Goal: Information Seeking & Learning: Learn about a topic

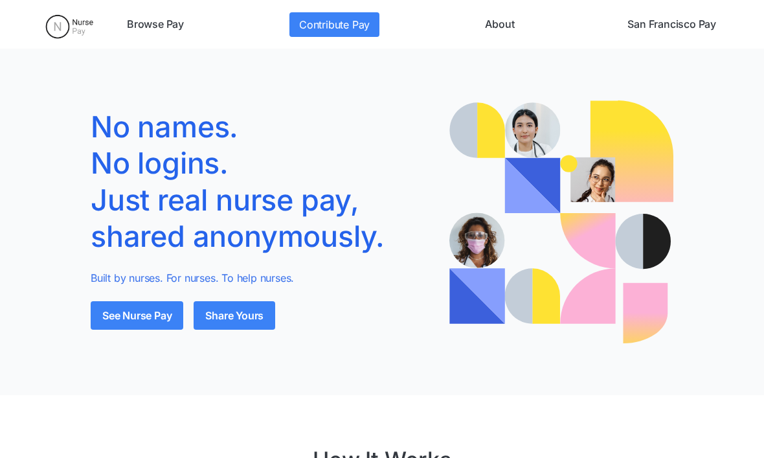
click at [158, 318] on link "See Nurse Pay" at bounding box center [137, 315] width 93 height 28
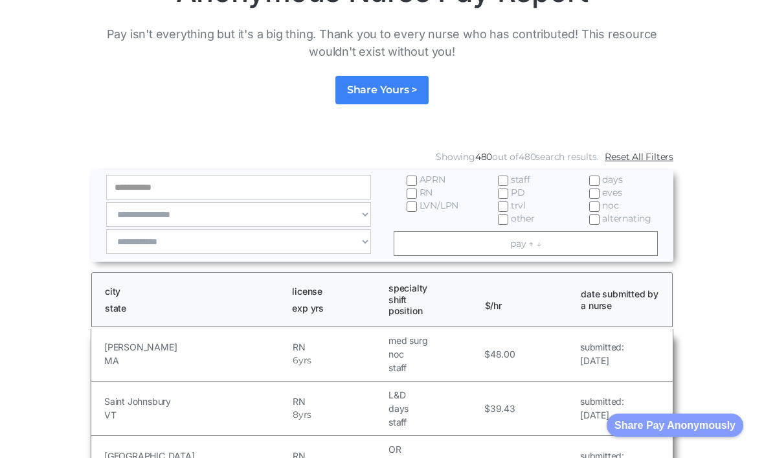
scroll to position [157, 0]
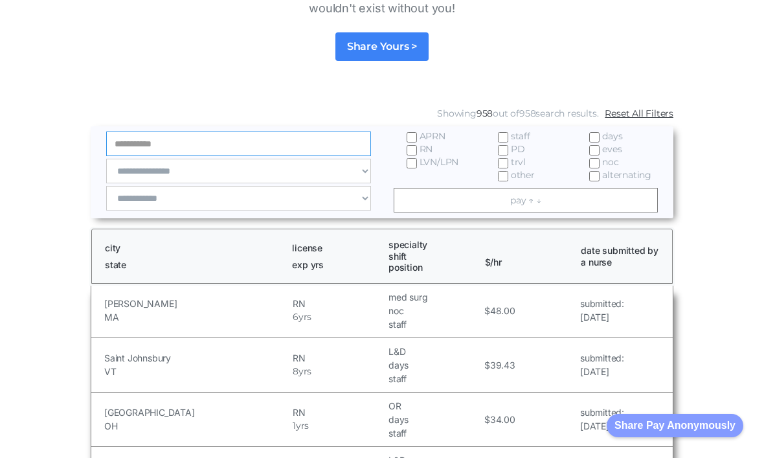
click at [140, 148] on input "Email Form" at bounding box center [238, 143] width 265 height 25
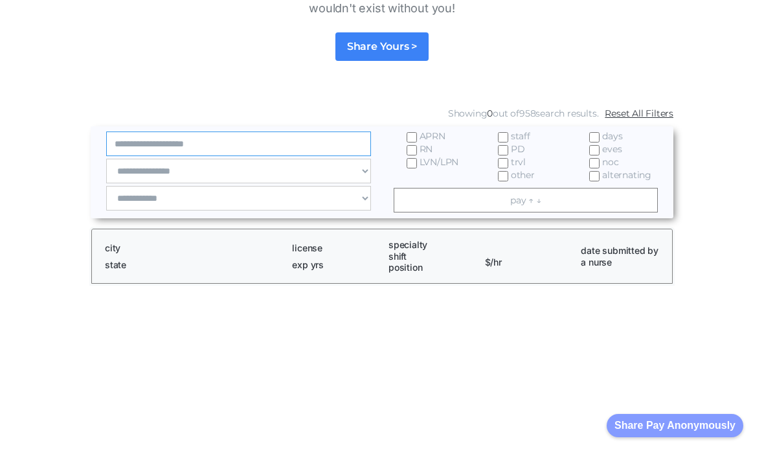
type input "**********"
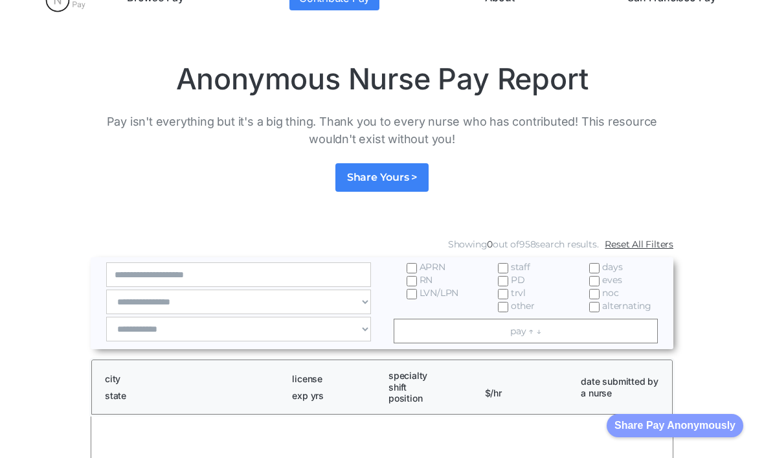
scroll to position [0, 0]
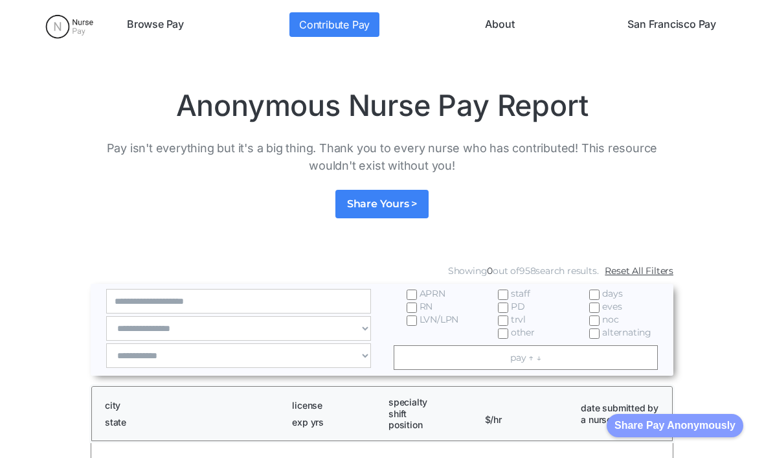
click at [147, 14] on link "Browse Pay" at bounding box center [155, 24] width 67 height 25
click at [692, 24] on link "San Francisco Pay" at bounding box center [671, 24] width 99 height 25
click at [141, 12] on link "Browse Pay" at bounding box center [155, 24] width 67 height 25
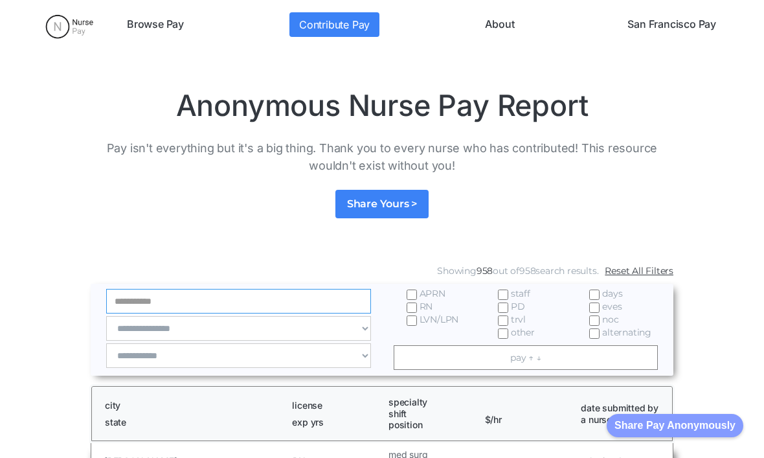
click at [136, 300] on input "Email Form" at bounding box center [238, 301] width 265 height 25
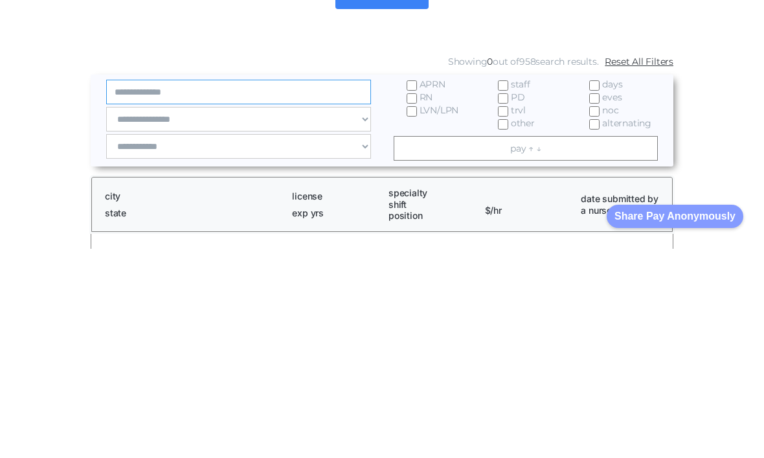
type input "**********"
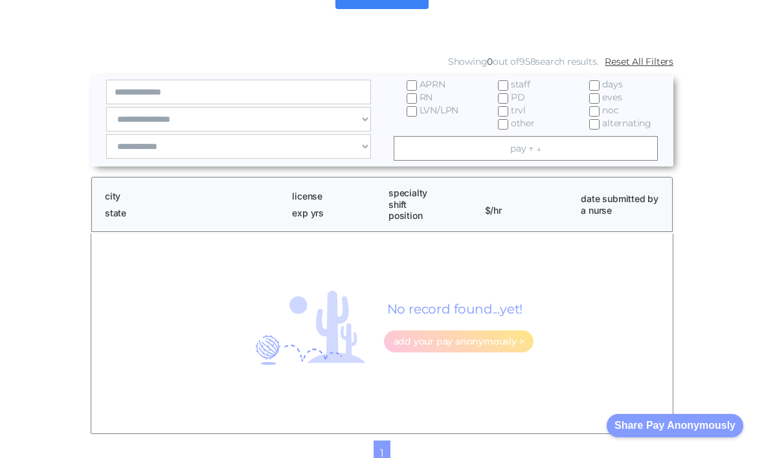
click at [133, 188] on div "city state" at bounding box center [189, 204] width 182 height 47
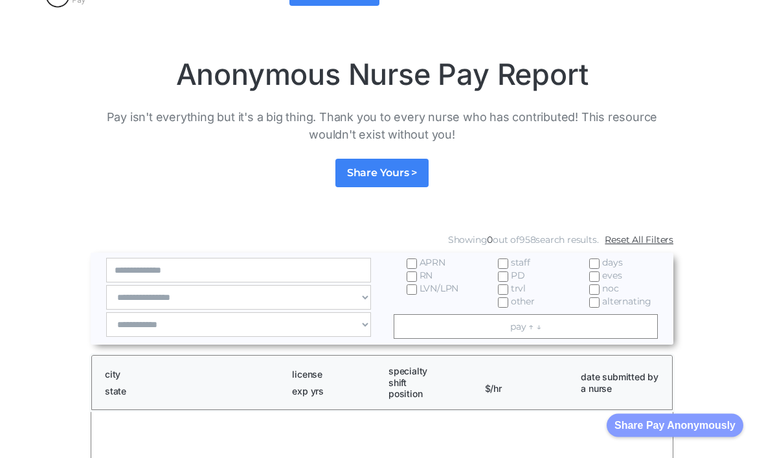
scroll to position [0, 0]
